Goal: Navigation & Orientation: Understand site structure

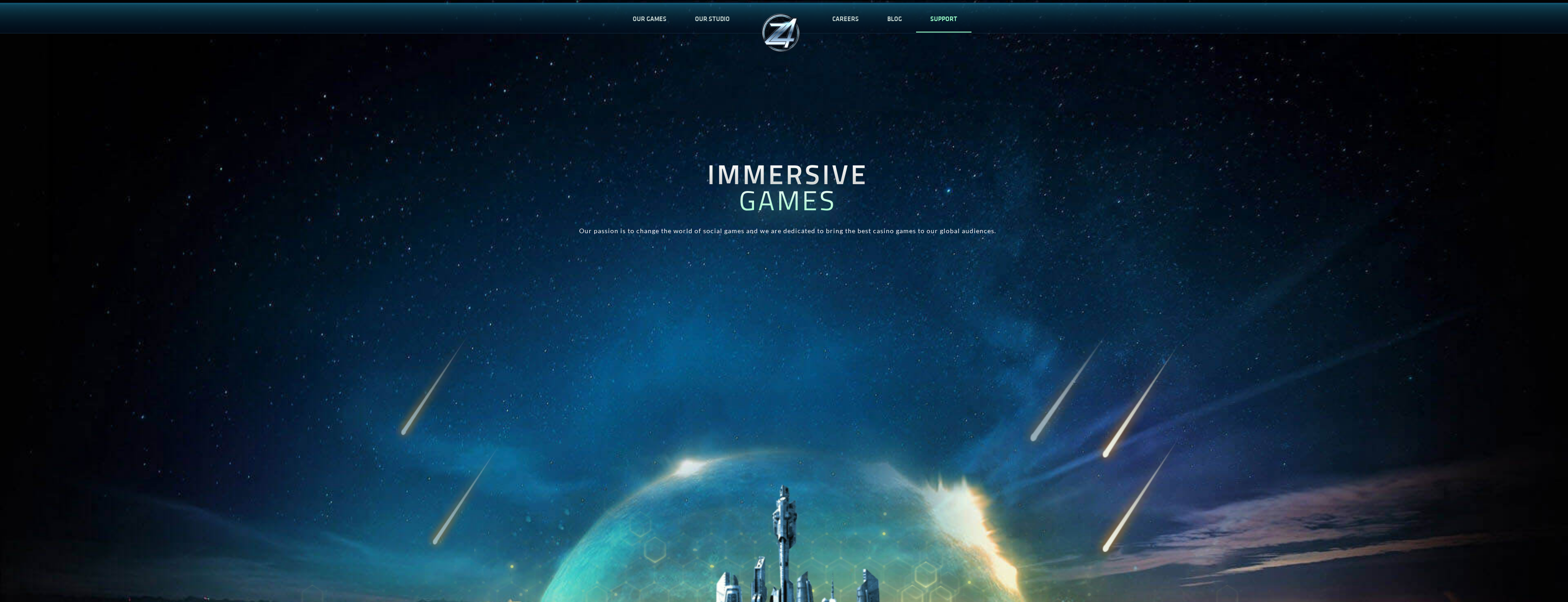
click at [943, 19] on link "SUPPORT" at bounding box center [943, 18] width 55 height 30
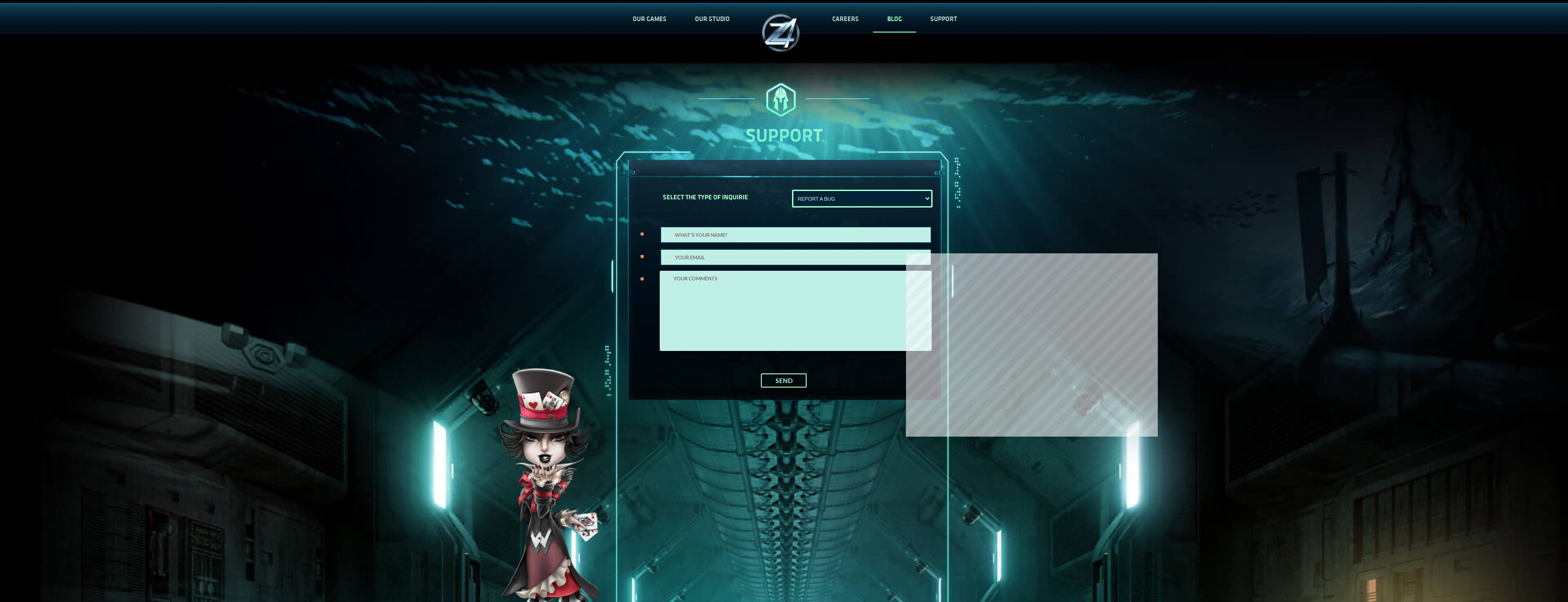
click at [897, 27] on link "BLOG" at bounding box center [895, 18] width 43 height 30
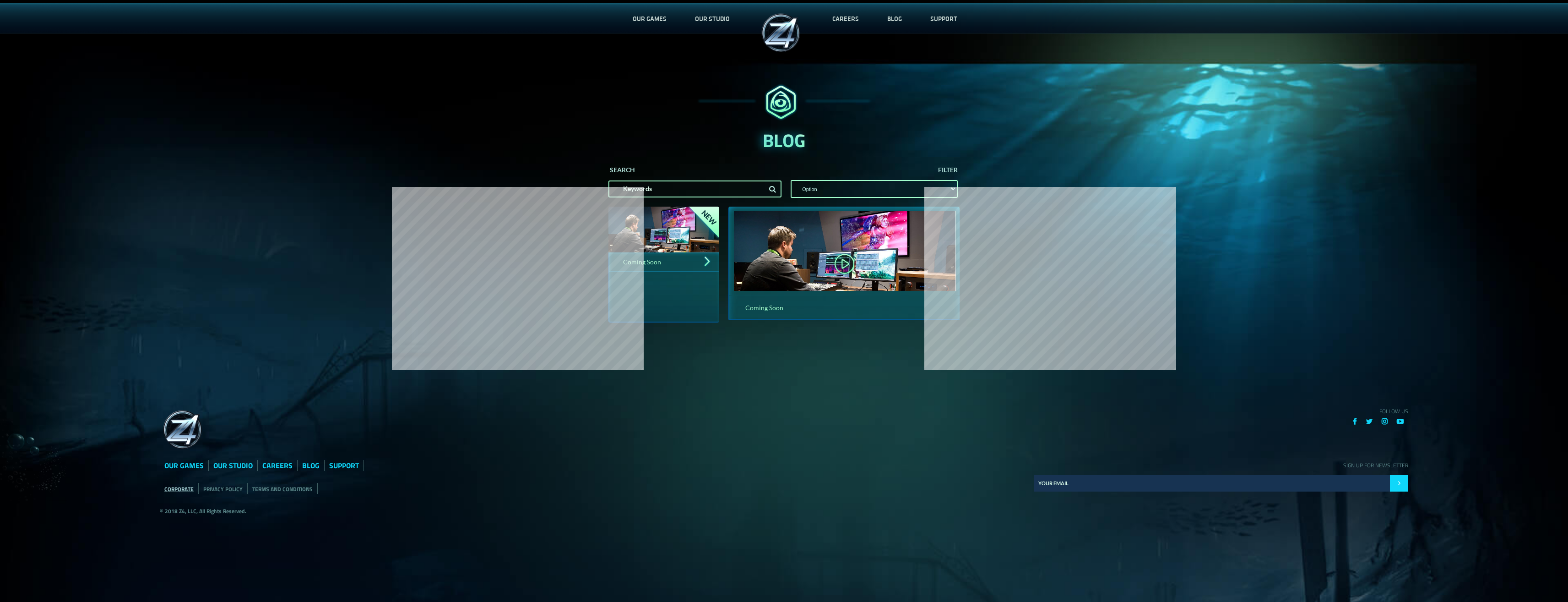
click at [187, 490] on link "CORPORATE" at bounding box center [179, 488] width 29 height 9
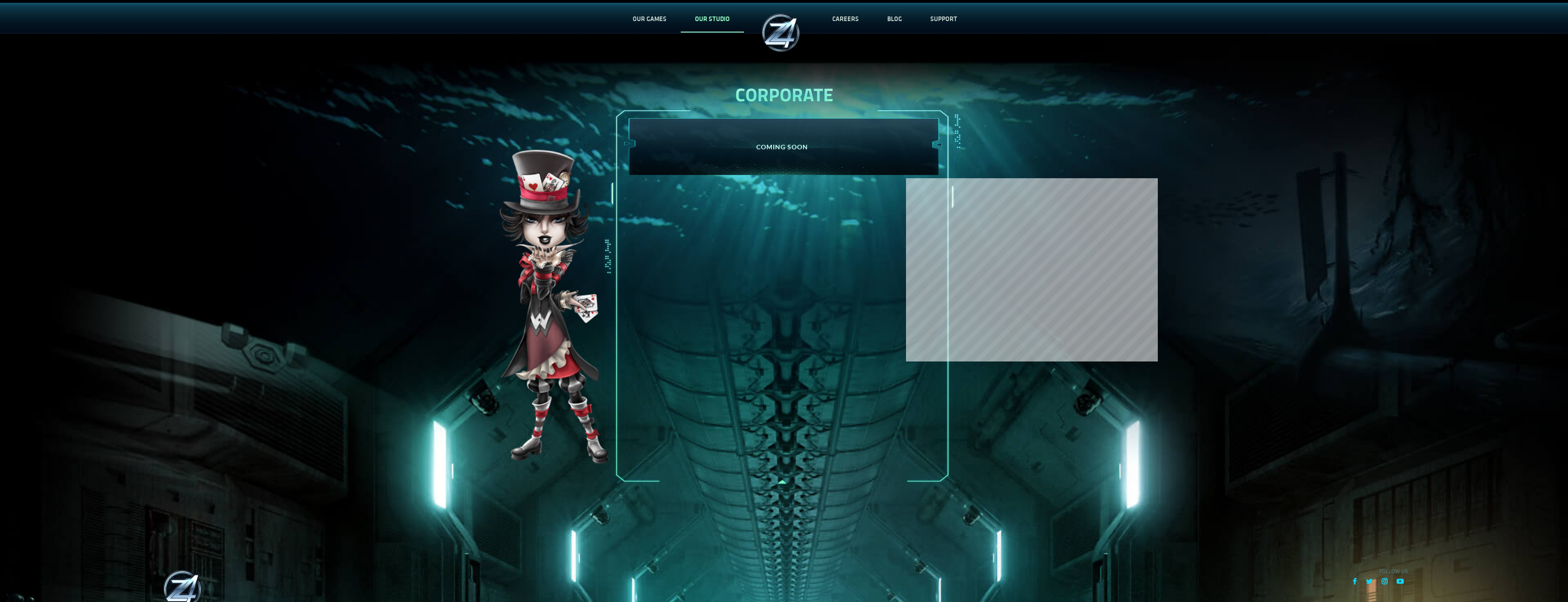
click at [695, 16] on link "OUR STUDIO" at bounding box center [712, 18] width 63 height 30
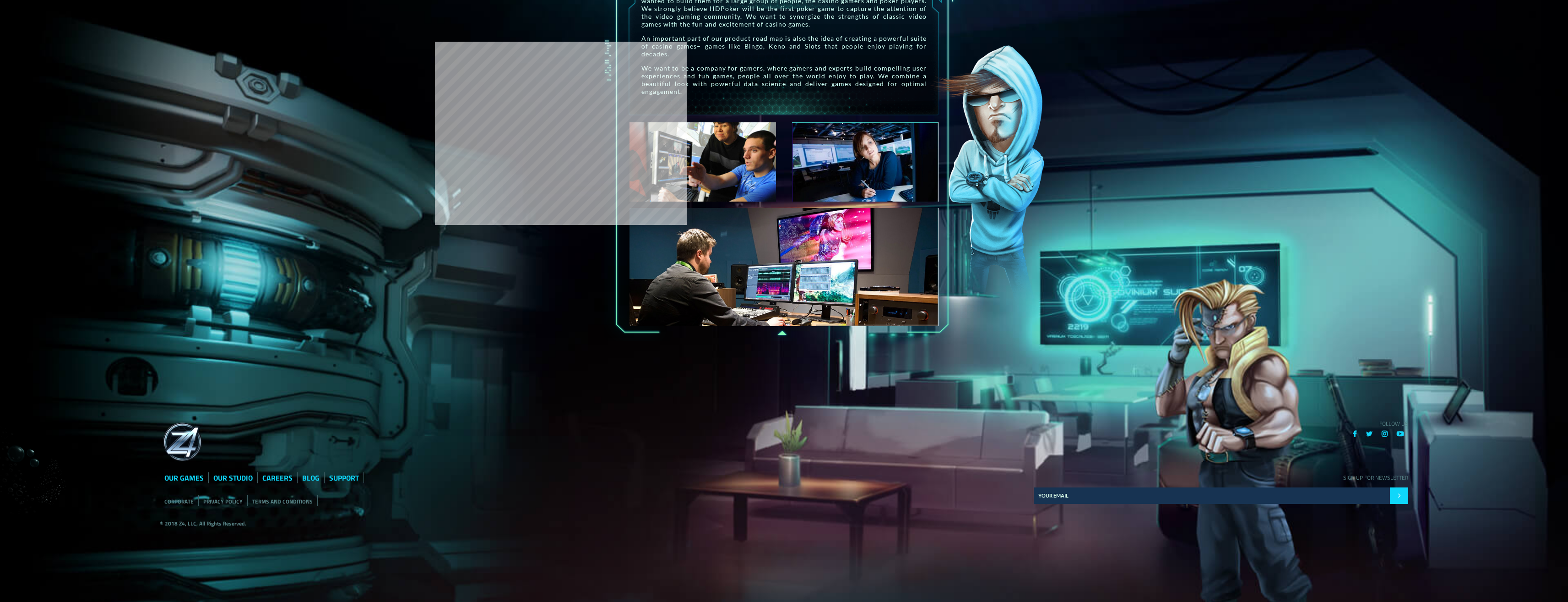
scroll to position [274, 0]
